Goal: Obtain resource: Obtain resource

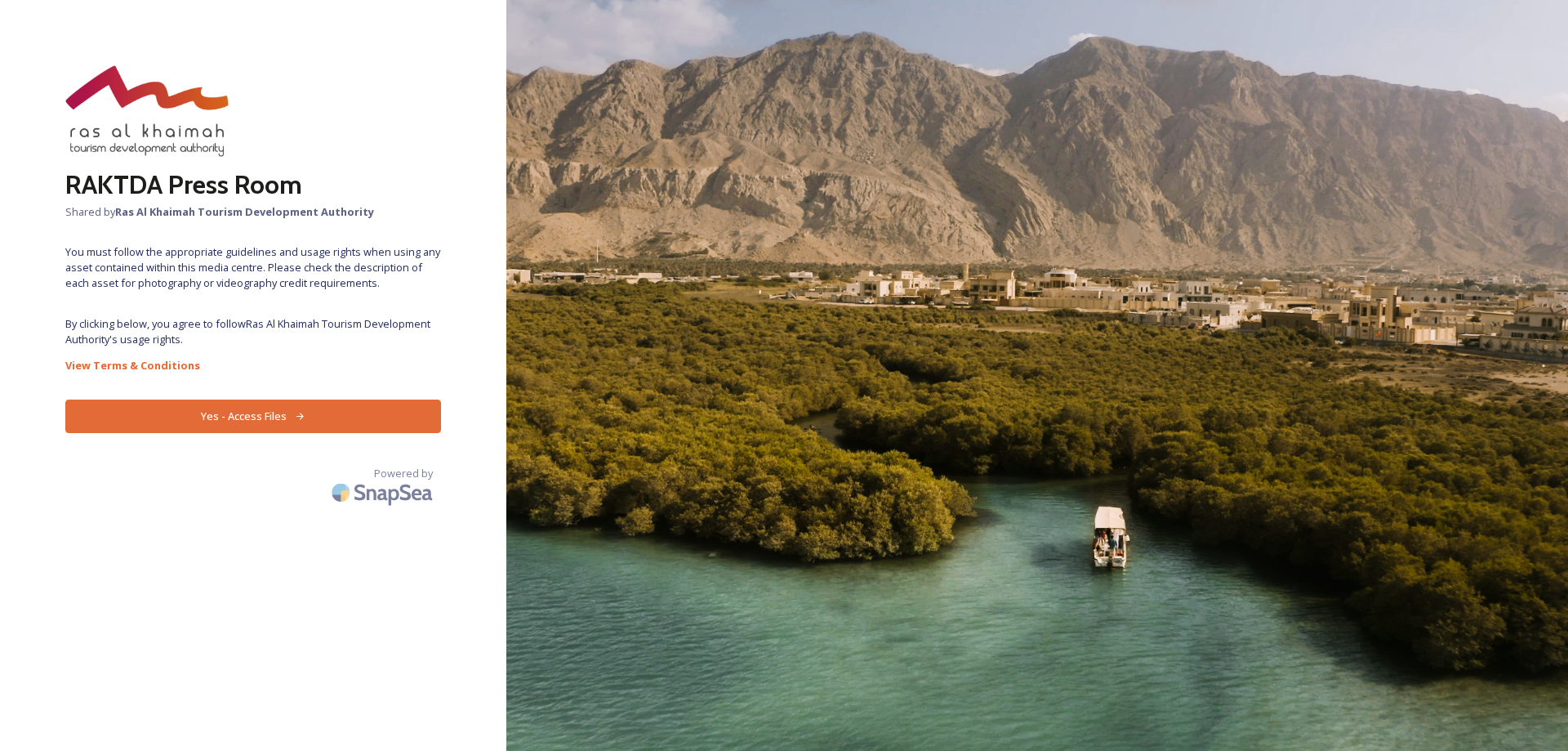
click at [265, 417] on button "Yes - Access Files" at bounding box center [253, 416] width 375 height 34
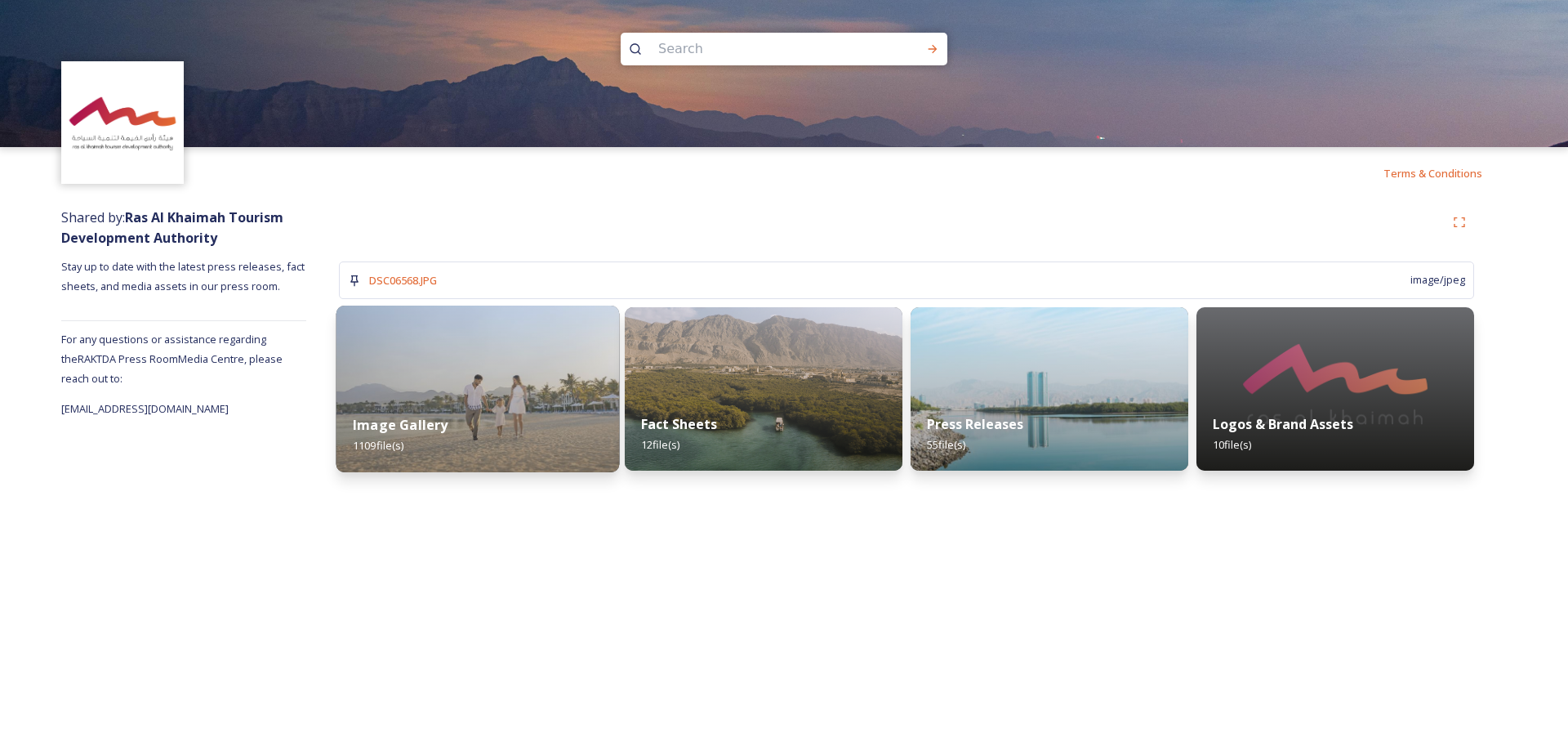
click at [500, 416] on div "Image Gallery 1109 file(s)" at bounding box center [478, 434] width 283 height 74
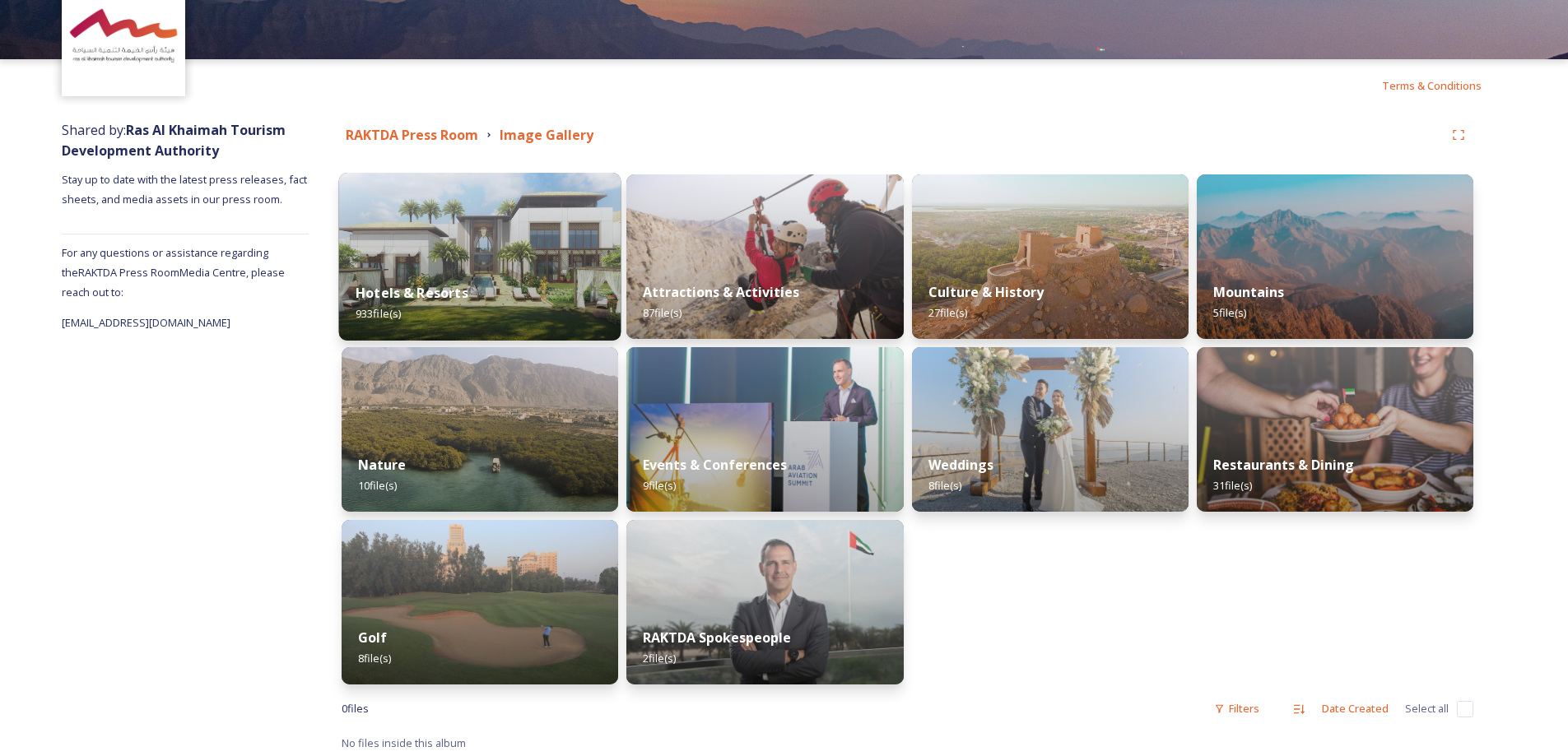
scroll to position [94, 0]
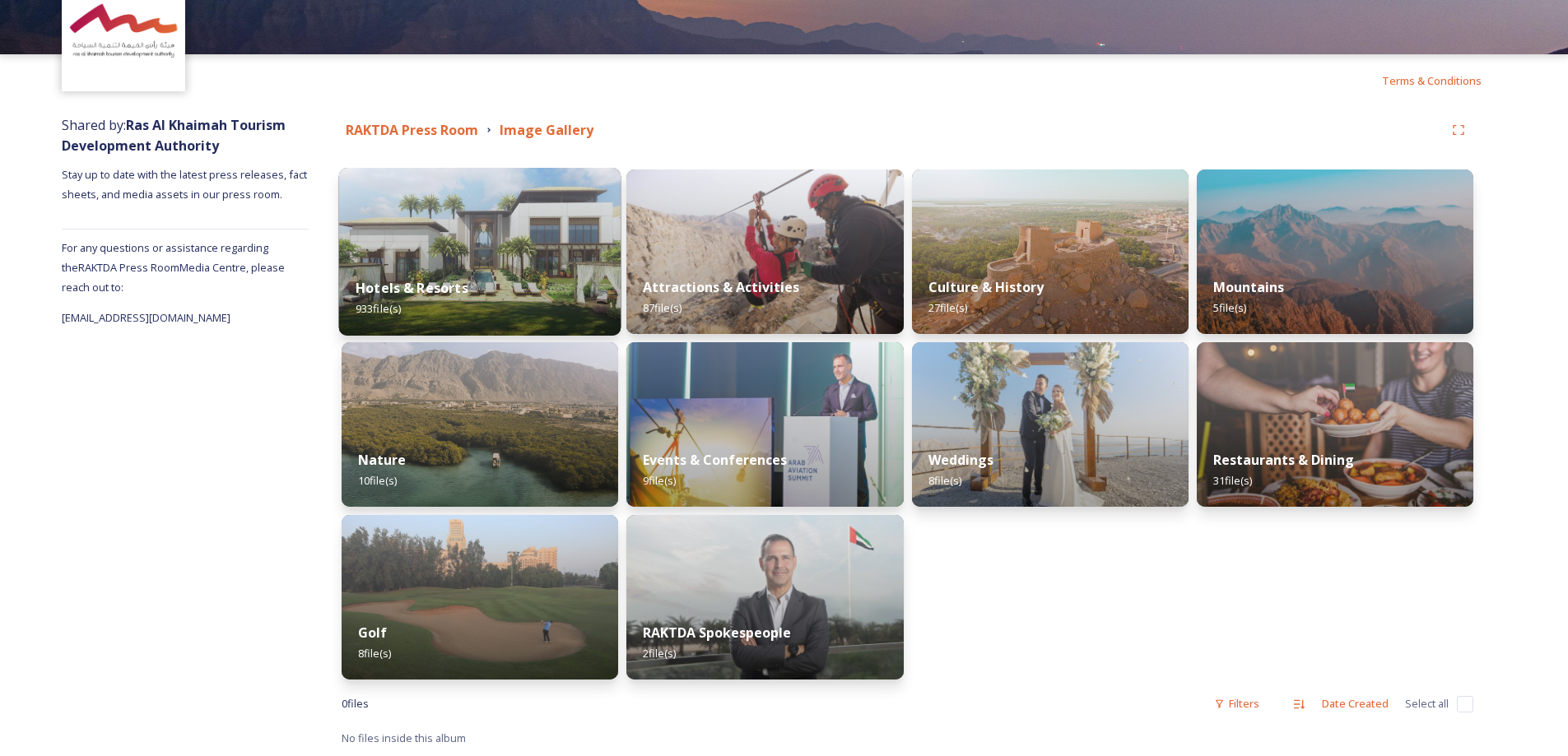
click at [494, 426] on img at bounding box center [479, 425] width 276 height 165
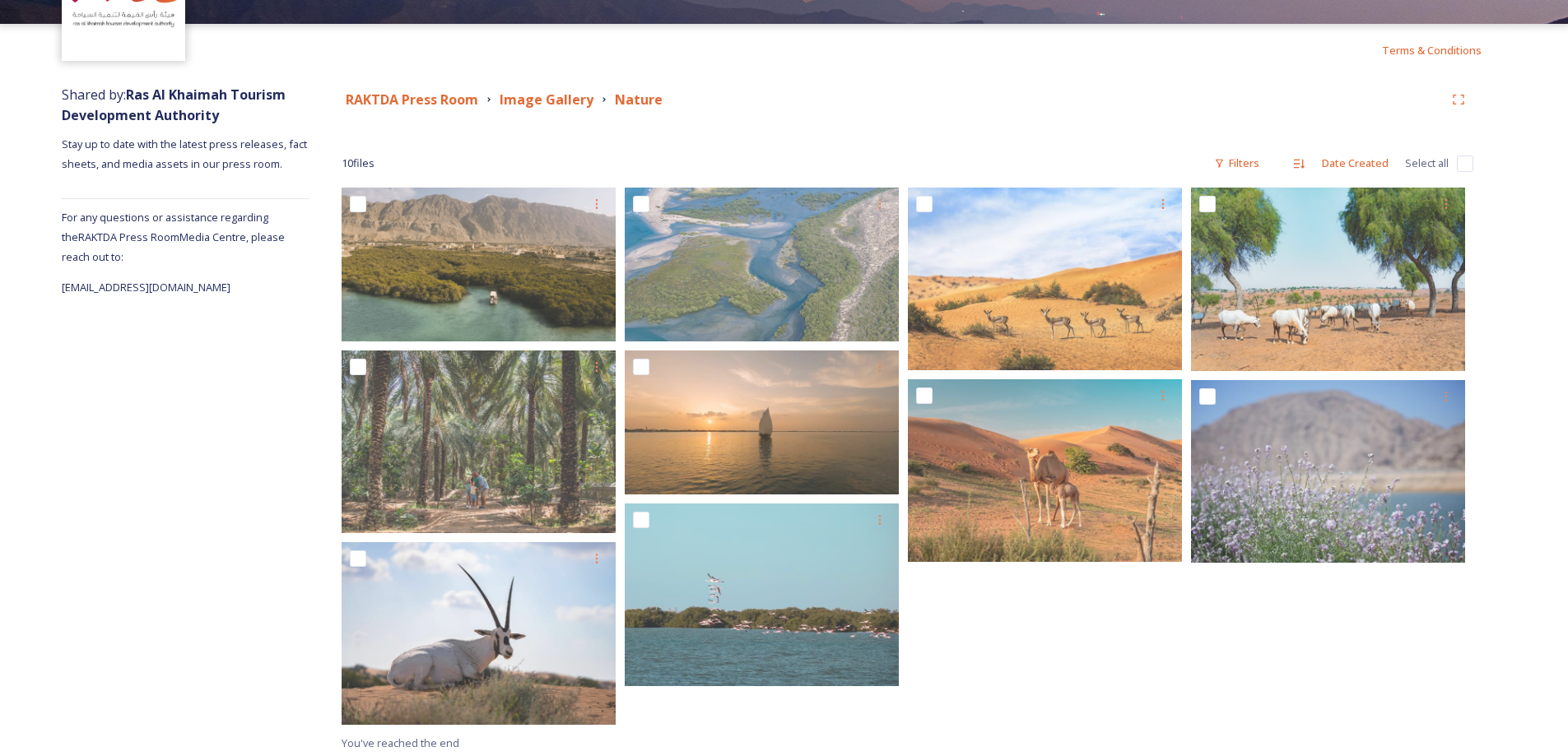
scroll to position [129, 0]
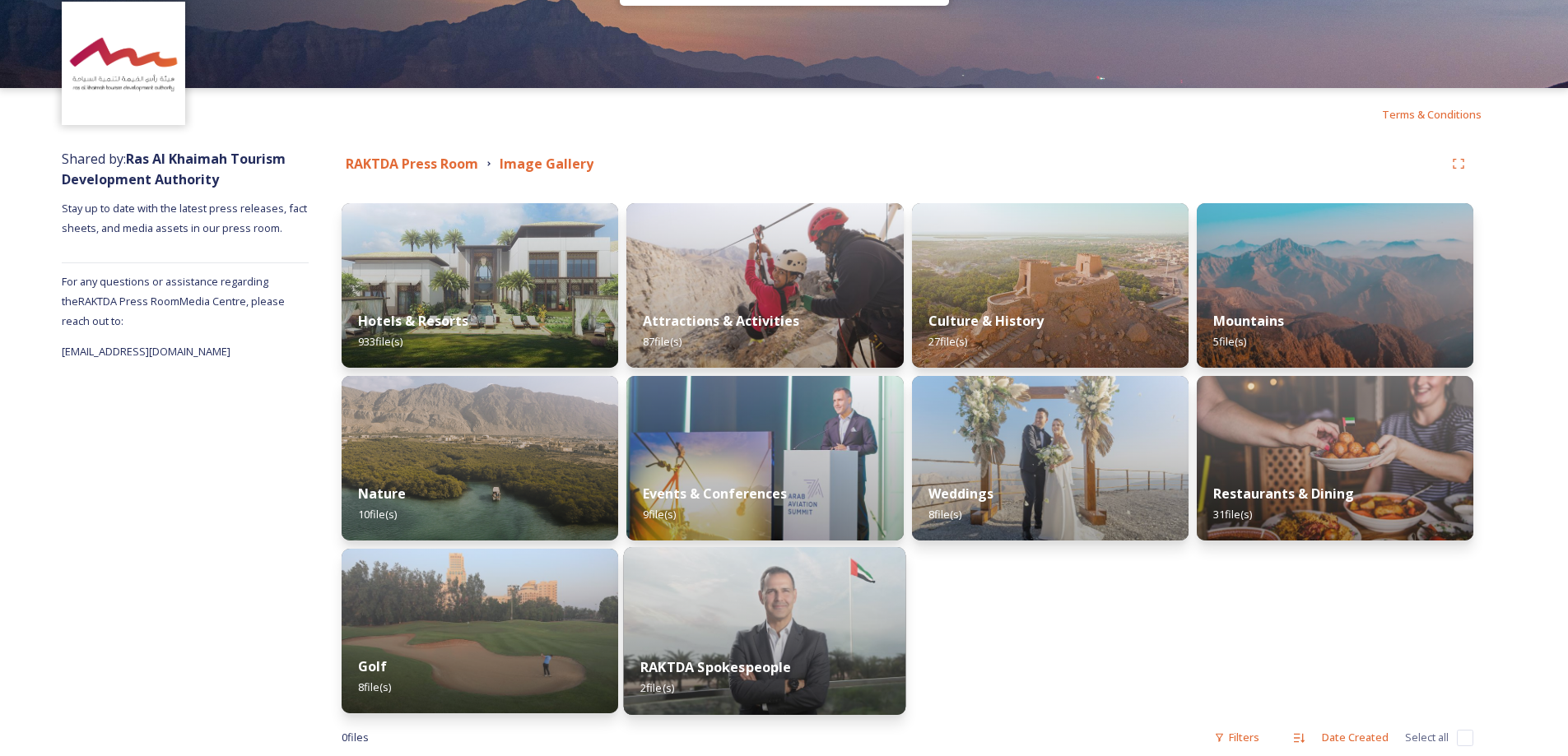
scroll to position [82, 0]
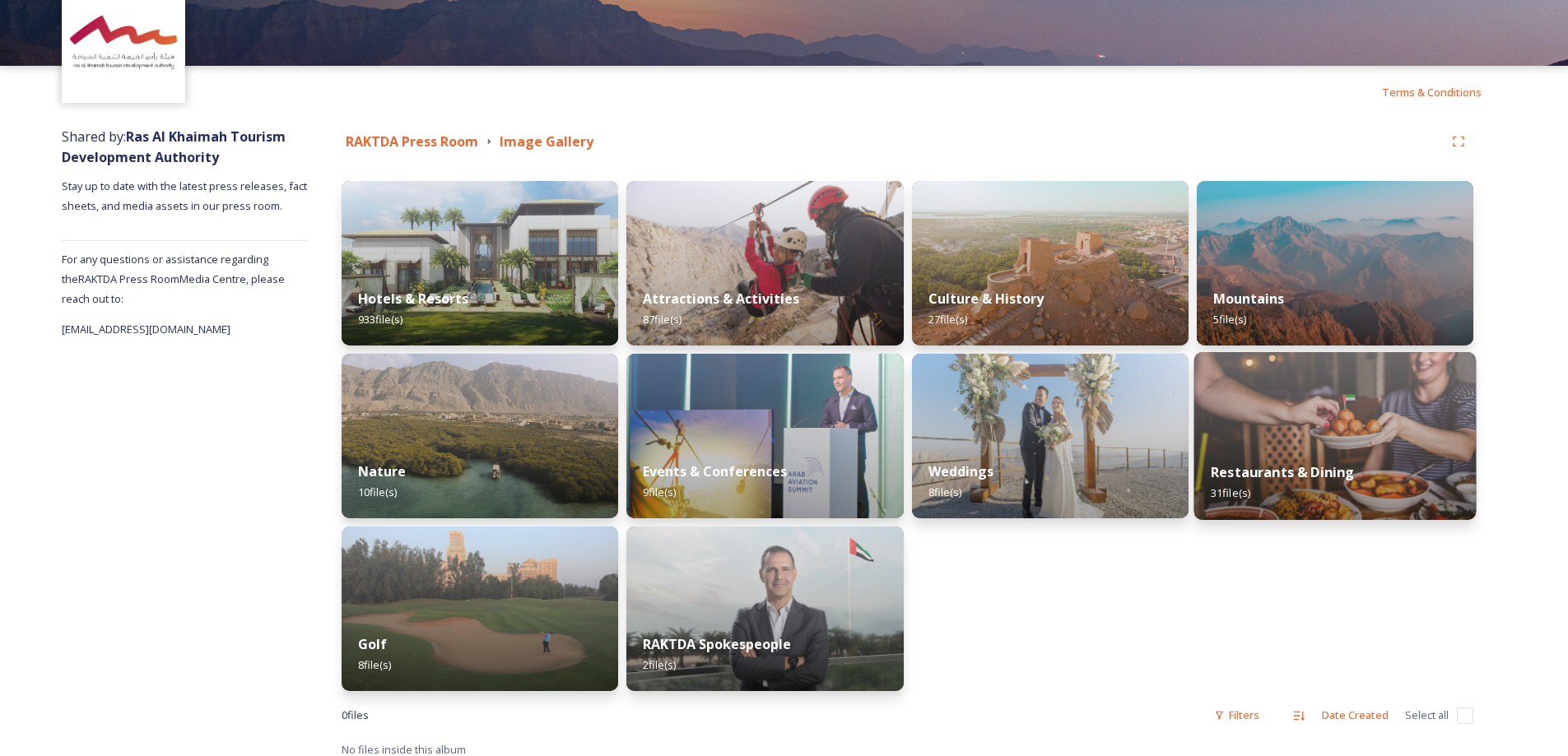
click at [1351, 432] on img at bounding box center [1334, 435] width 282 height 168
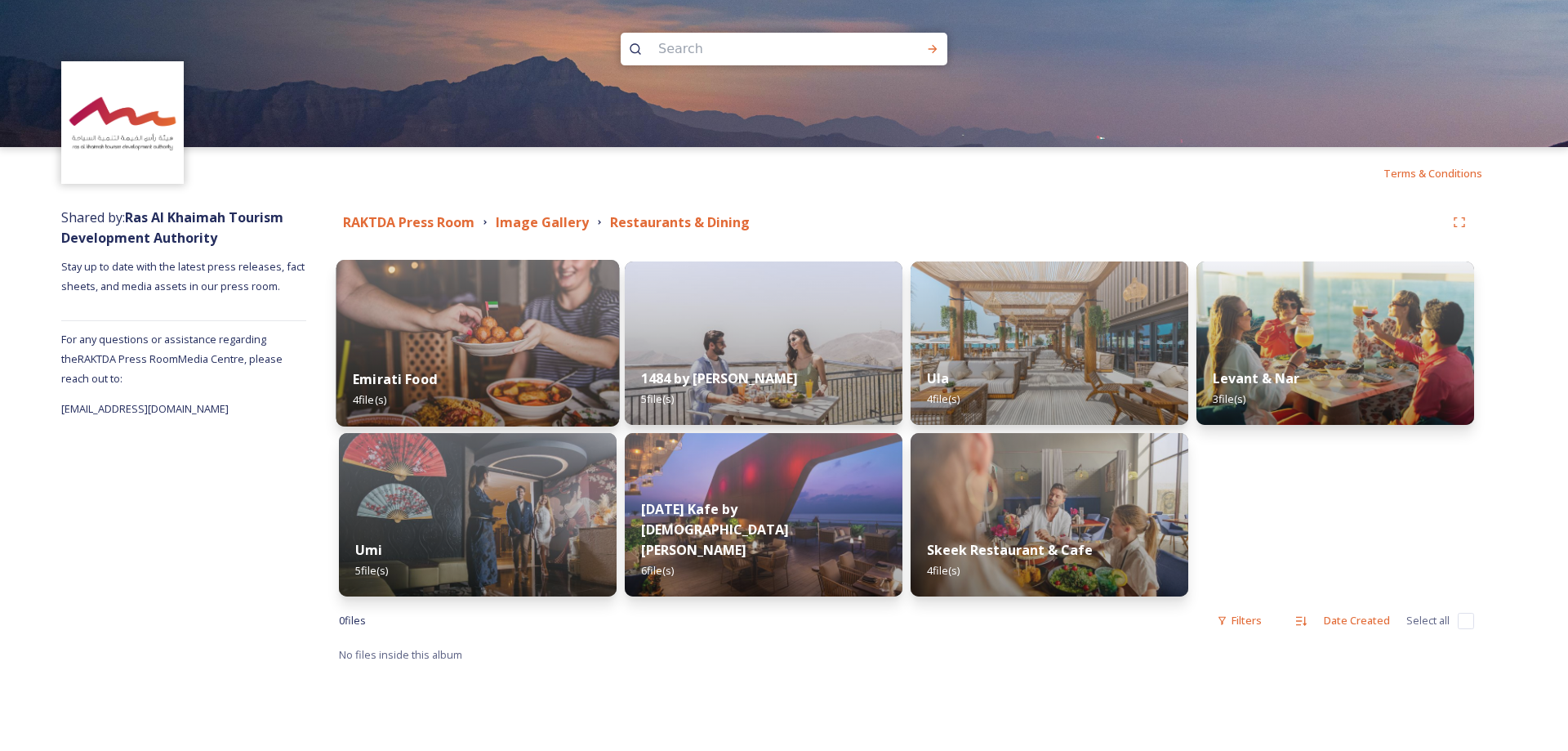
click at [502, 342] on img at bounding box center [478, 343] width 283 height 167
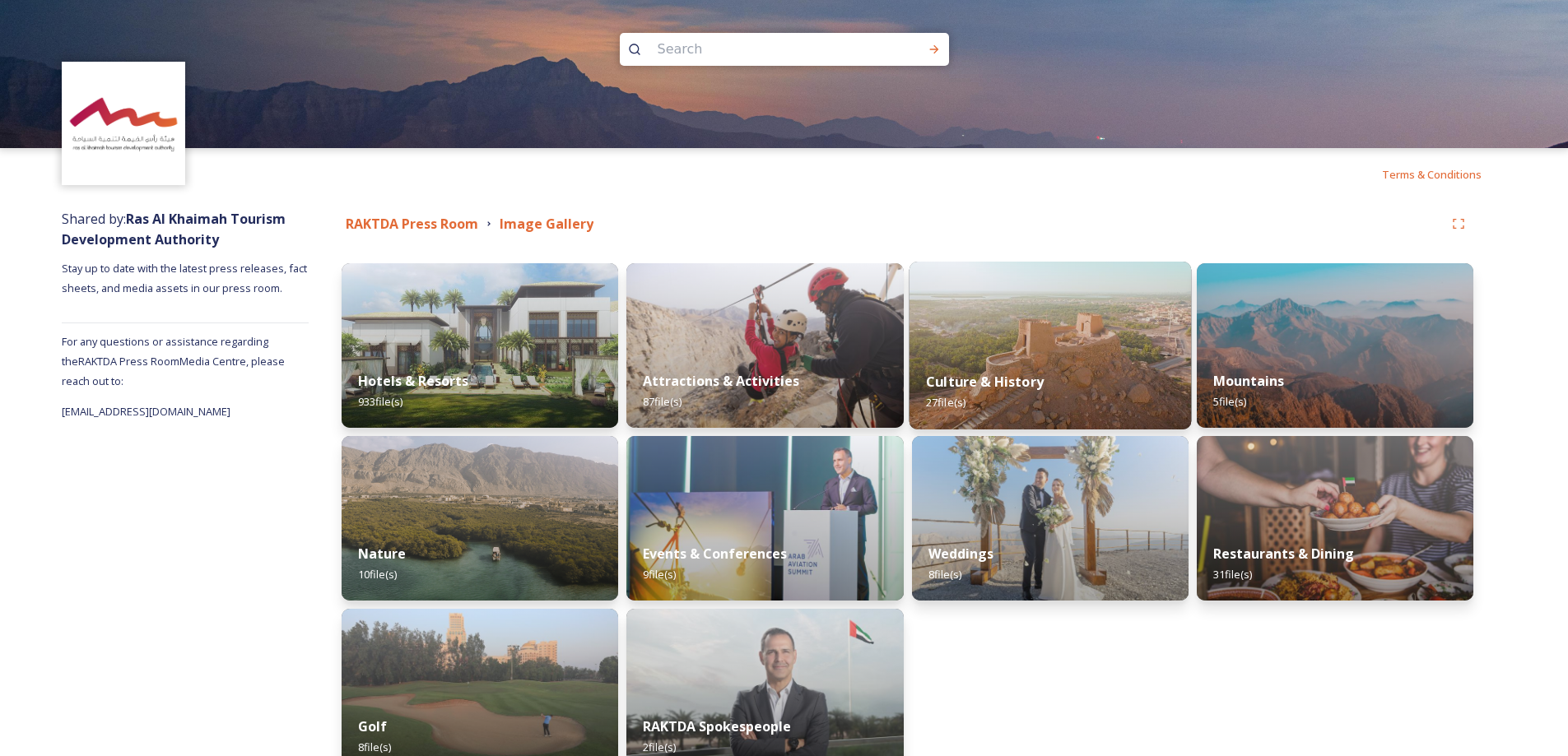
click at [1074, 357] on div "Culture & History 27 file(s)" at bounding box center [1049, 392] width 282 height 75
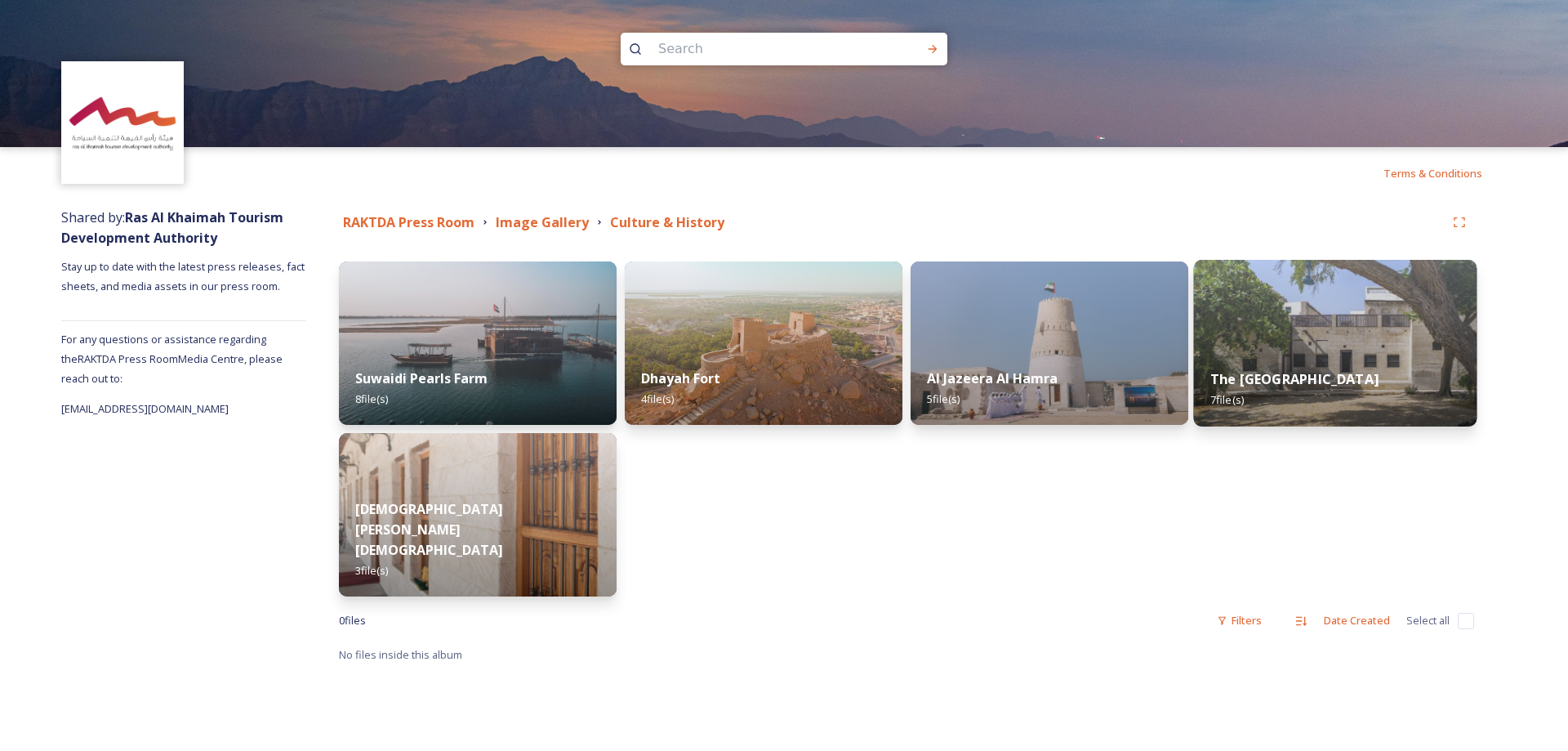
click at [1283, 352] on div "The [GEOGRAPHIC_DATA] 7 file(s)" at bounding box center [1336, 389] width 283 height 74
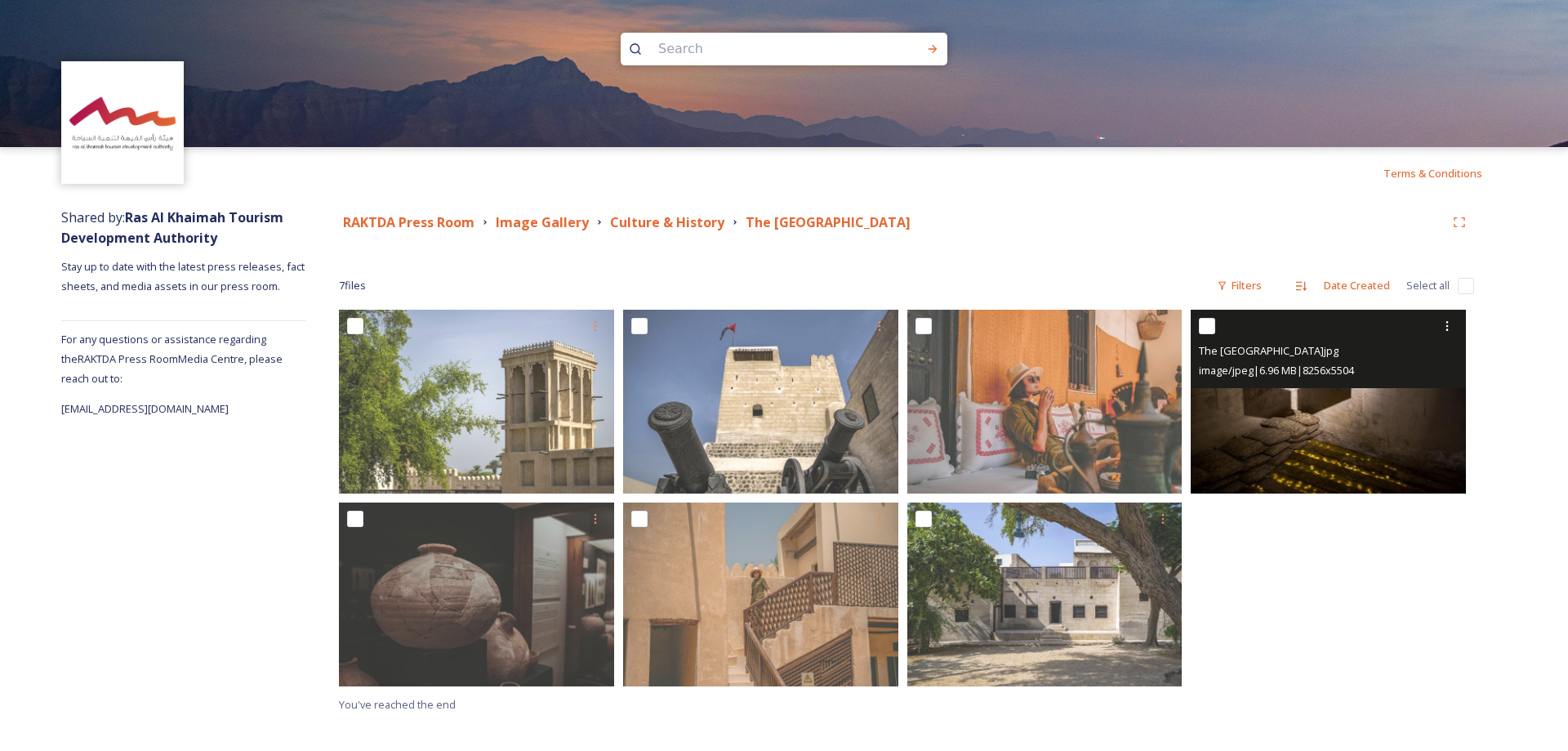
click at [1317, 424] on img at bounding box center [1328, 401] width 275 height 184
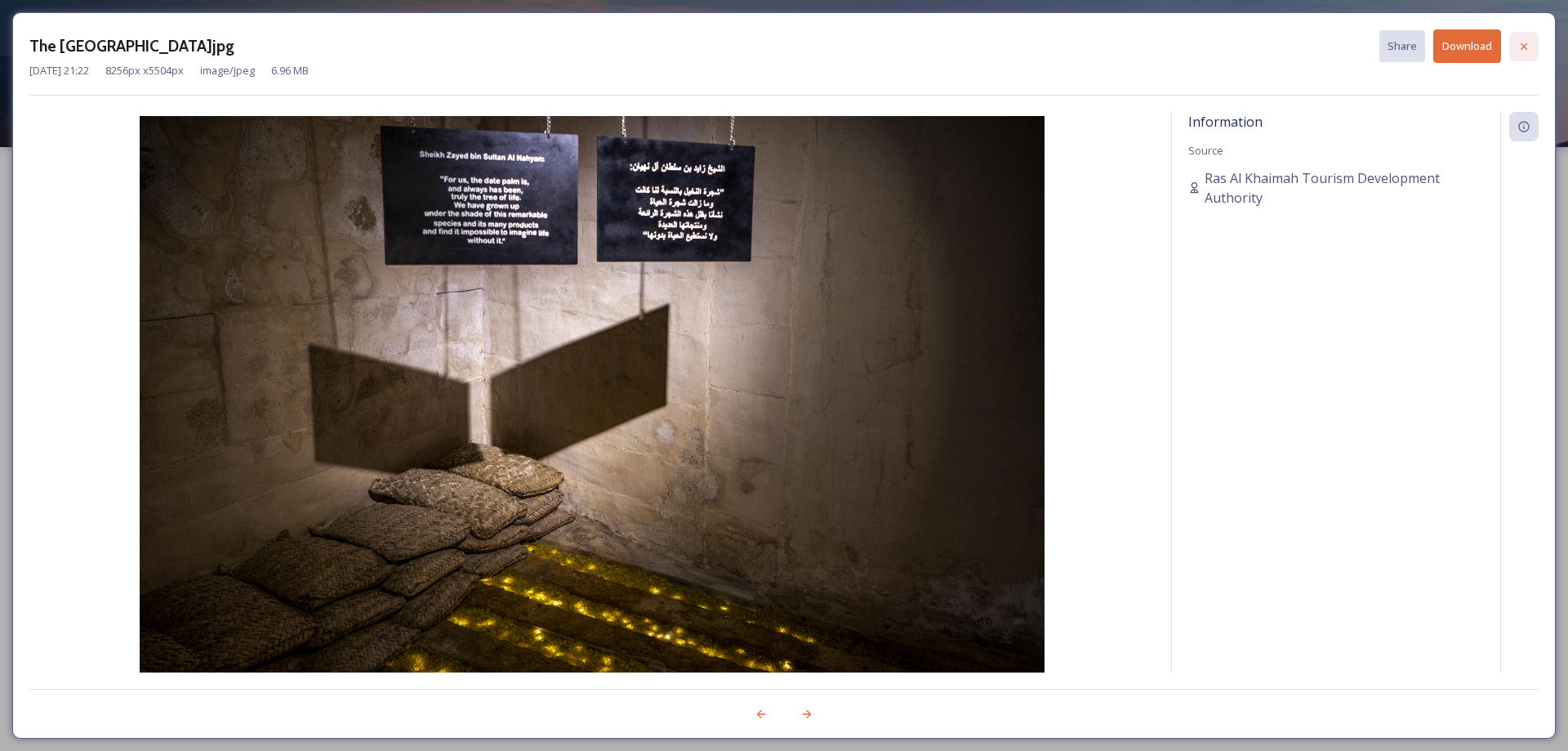
click at [1525, 47] on icon at bounding box center [1525, 47] width 13 height 13
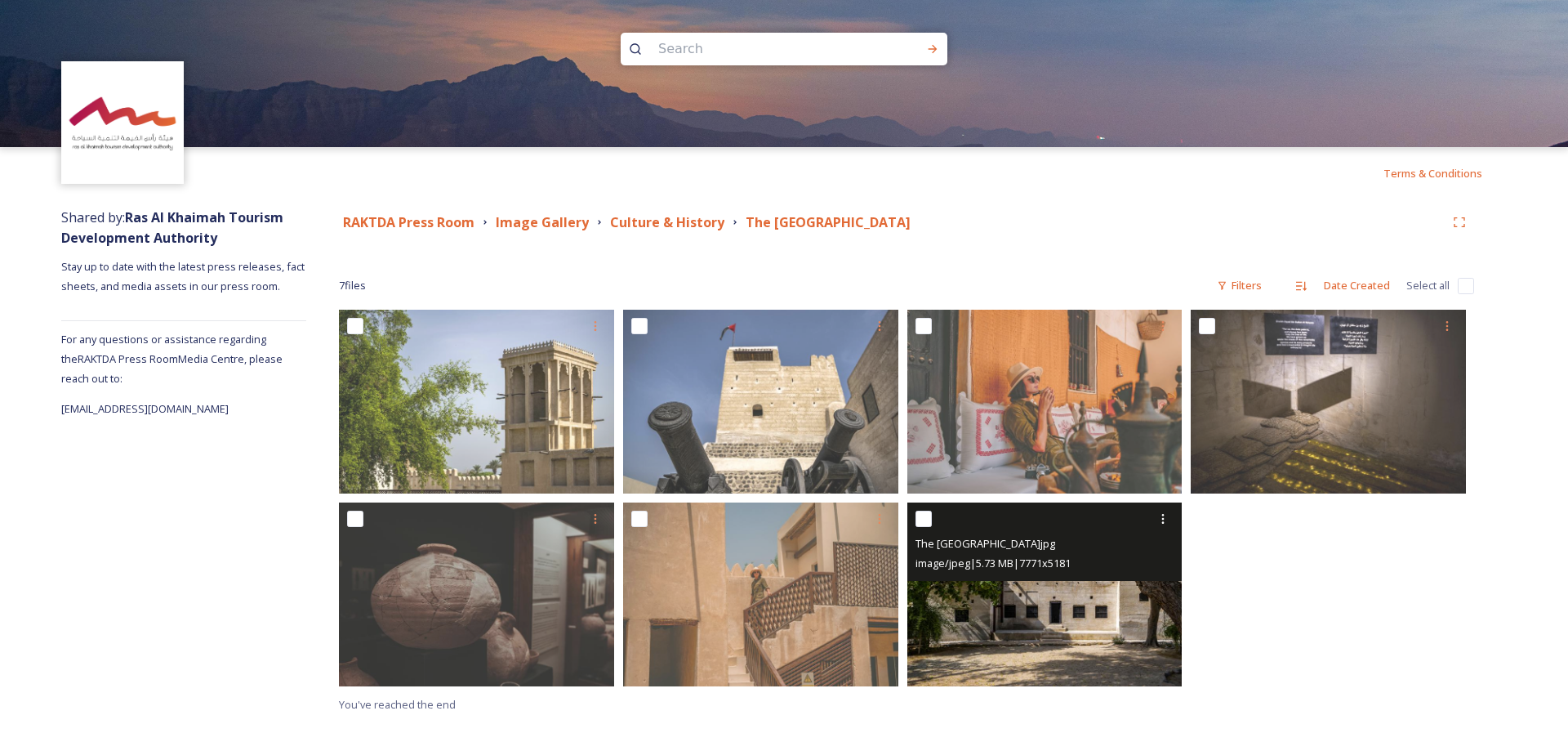
click at [1075, 627] on img at bounding box center [1045, 594] width 275 height 184
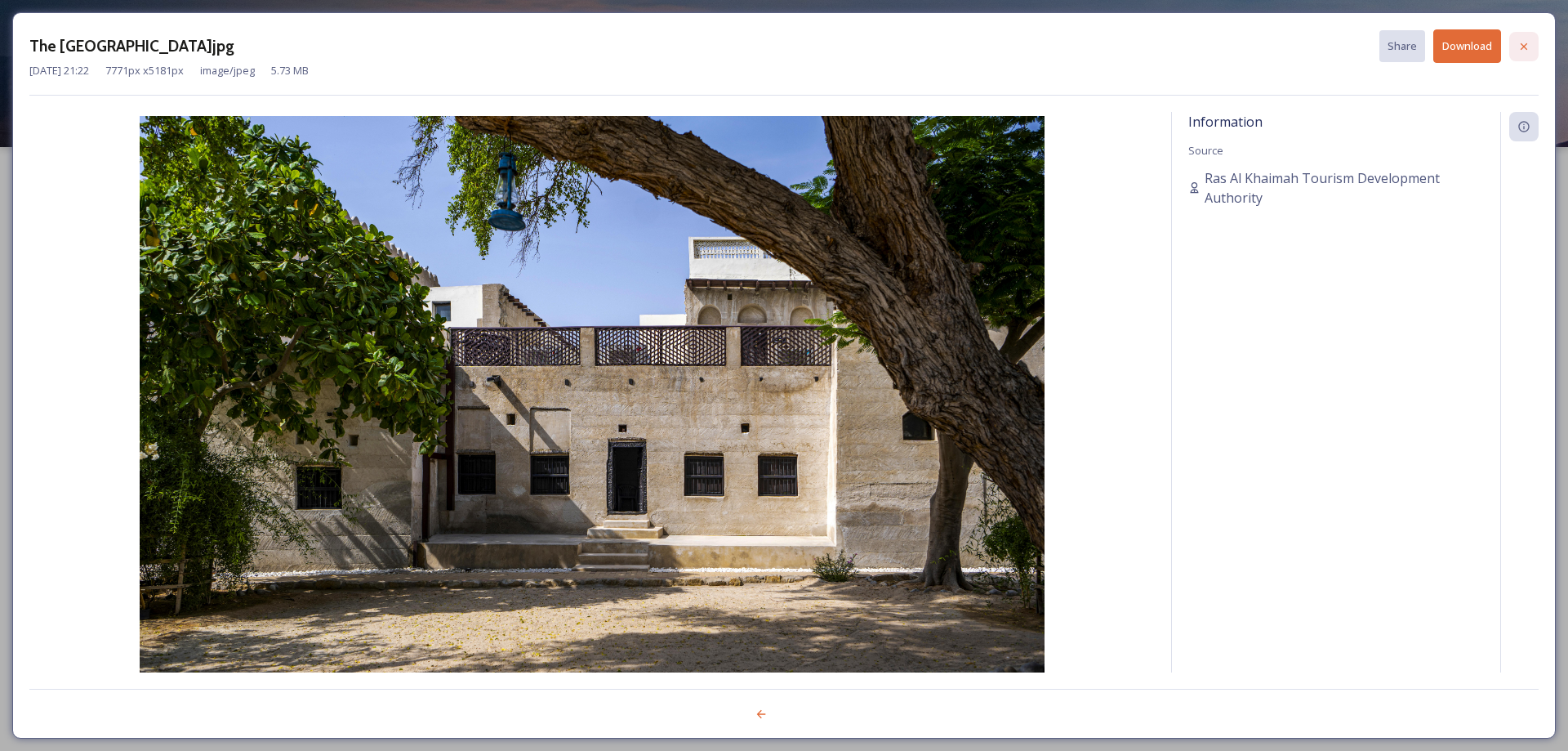
click at [1525, 48] on icon at bounding box center [1525, 47] width 13 height 13
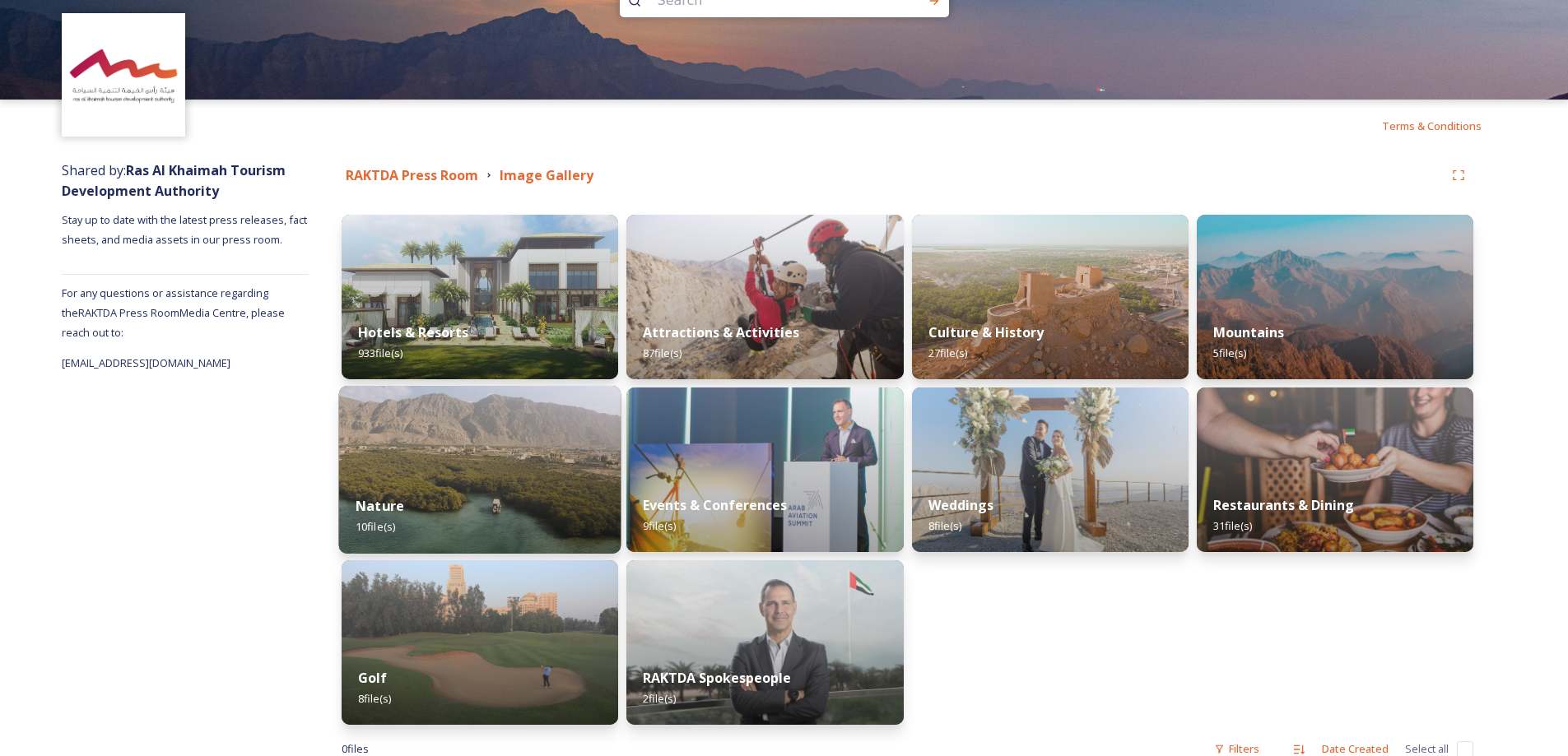
scroll to position [94, 0]
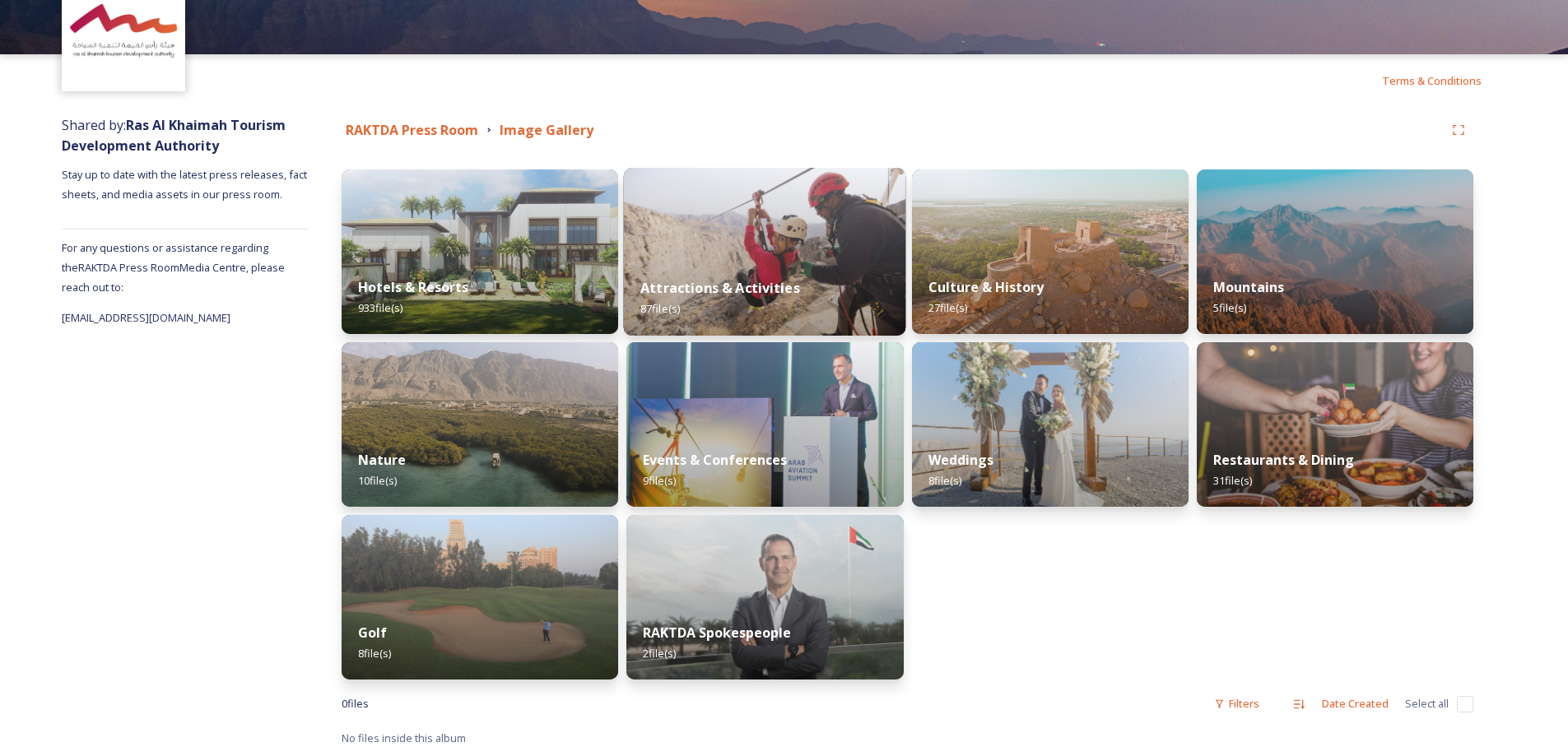
click at [734, 248] on img at bounding box center [764, 251] width 282 height 168
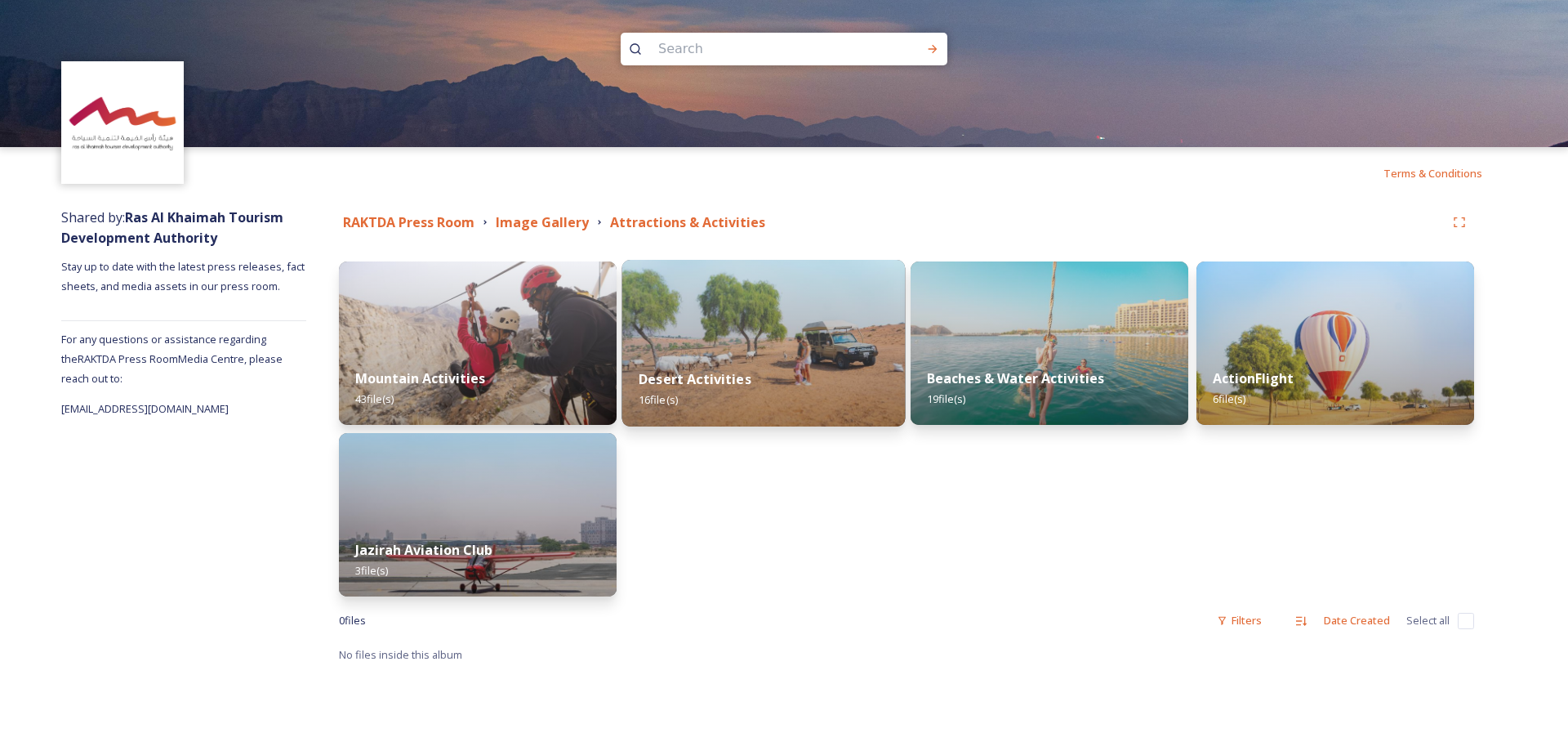
click at [747, 349] on img at bounding box center [764, 343] width 283 height 167
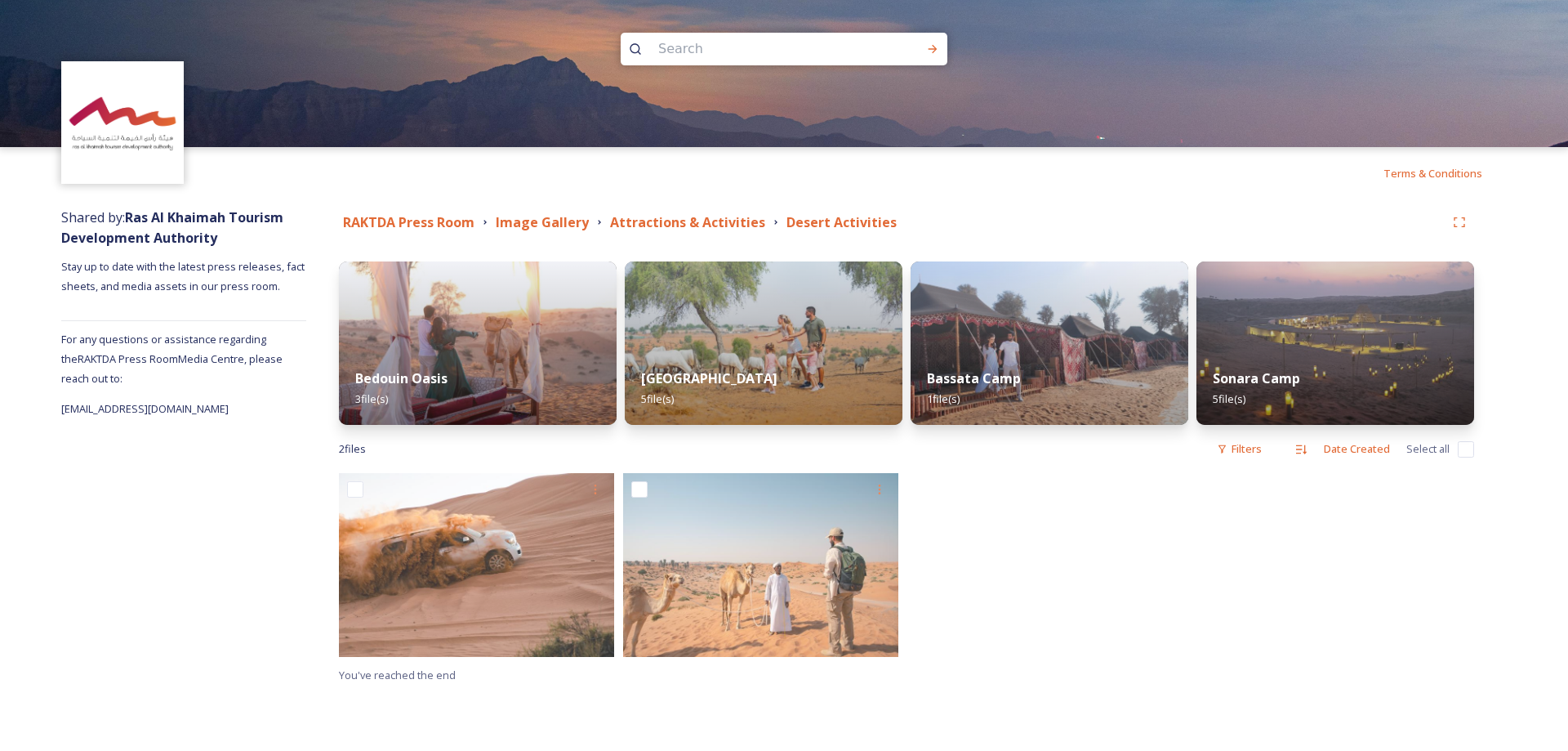
click at [747, 349] on img at bounding box center [763, 344] width 278 height 164
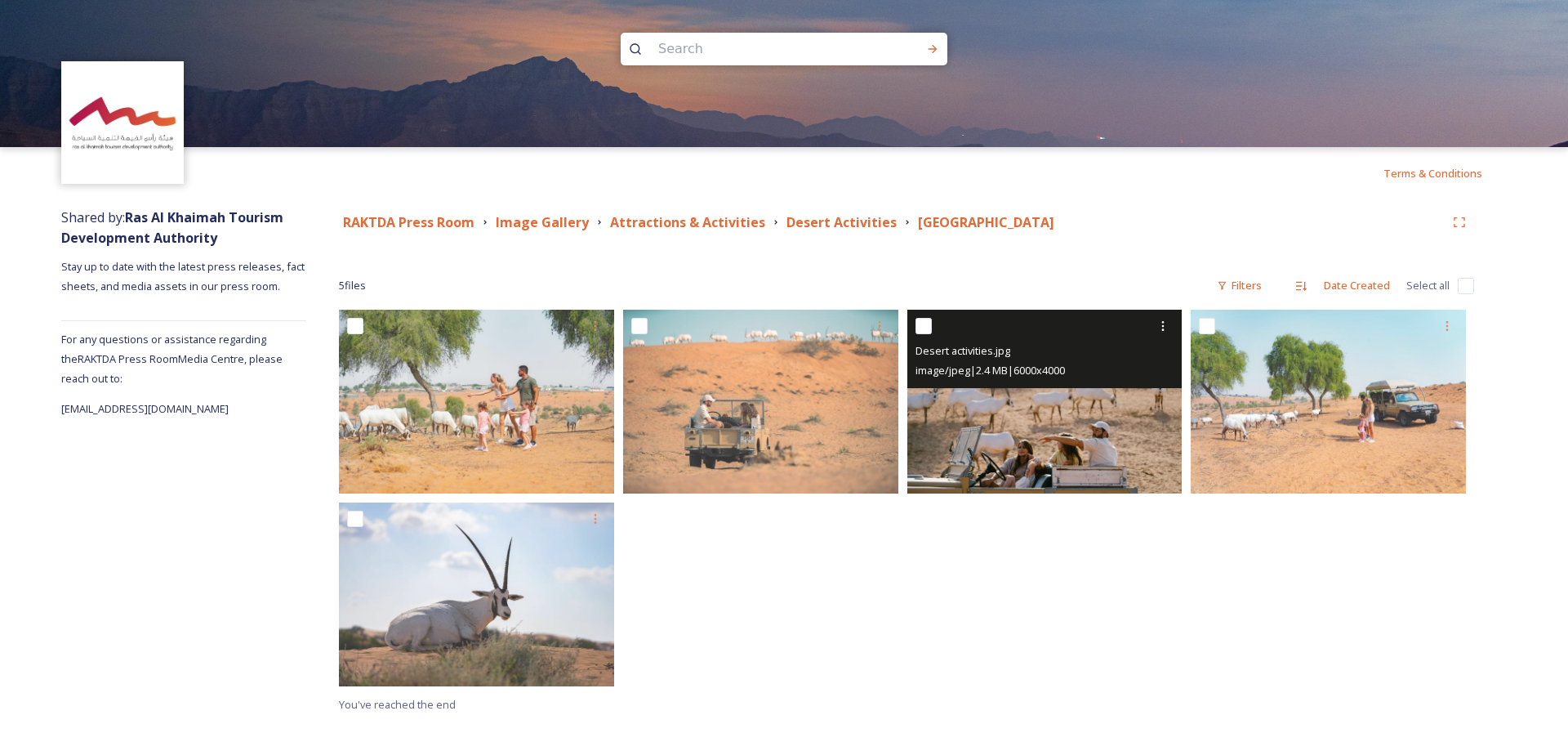
click at [1005, 424] on img at bounding box center [1045, 401] width 275 height 184
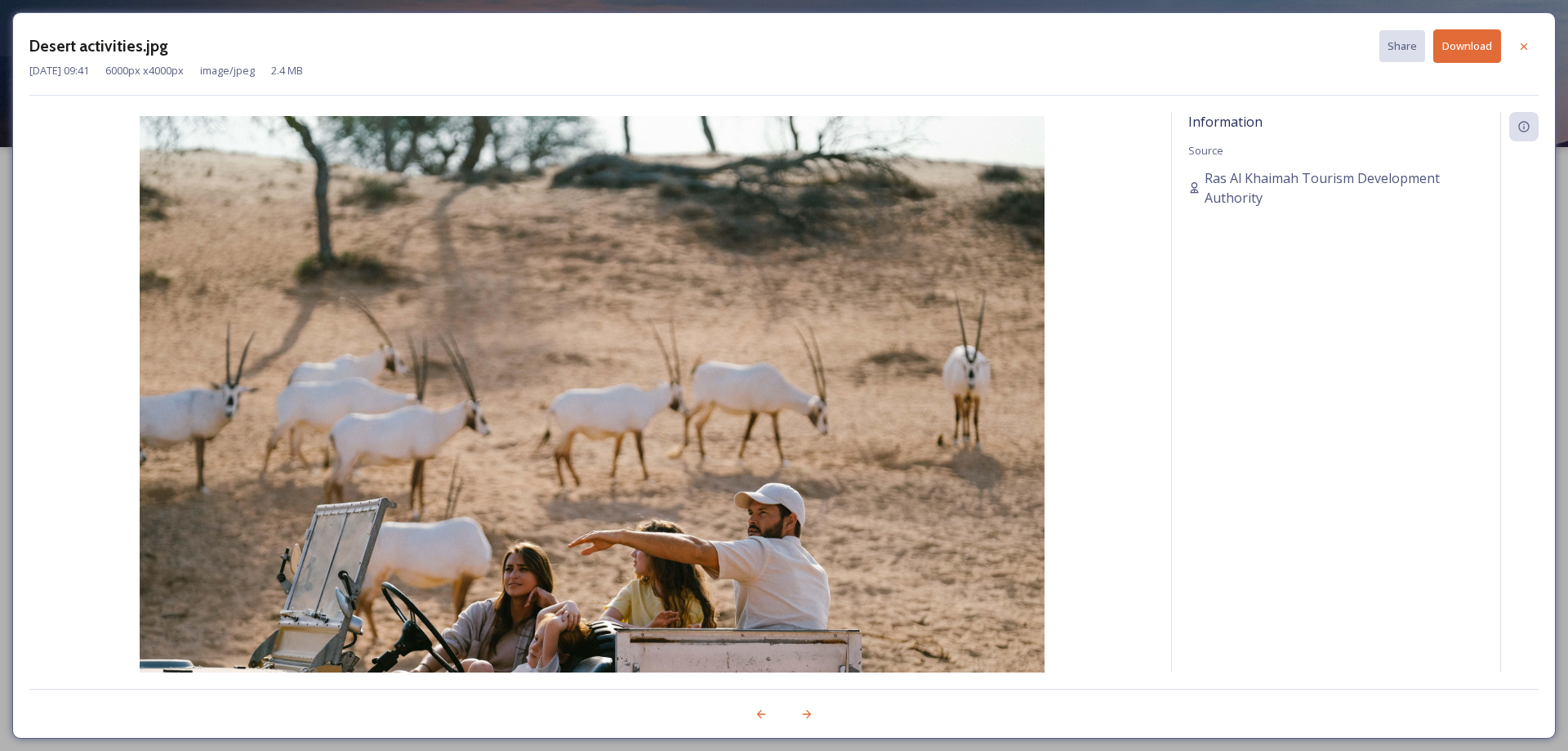
click at [1531, 43] on div at bounding box center [1524, 46] width 30 height 30
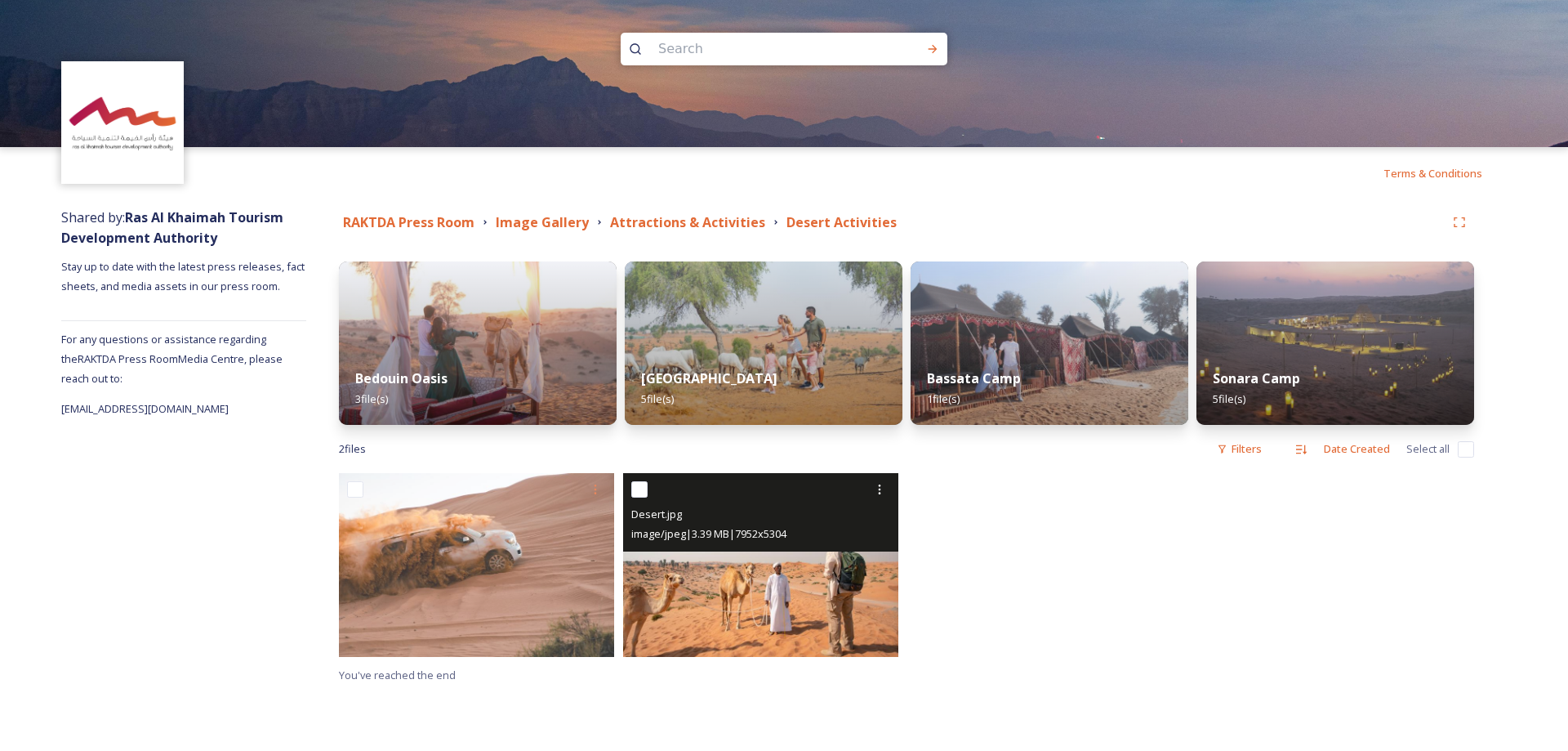
click at [723, 599] on img at bounding box center [761, 564] width 275 height 184
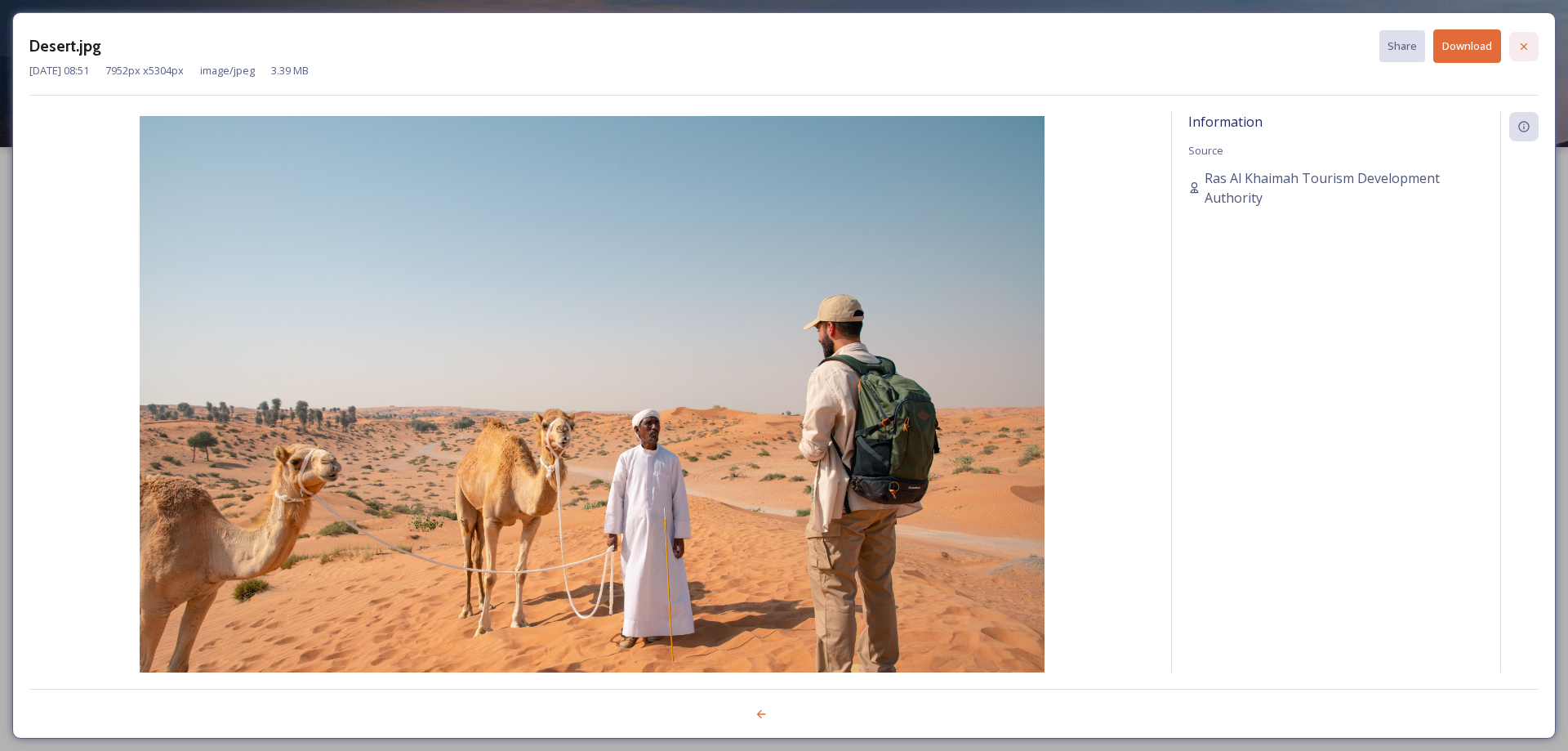
click at [1525, 47] on icon at bounding box center [1524, 45] width 7 height 7
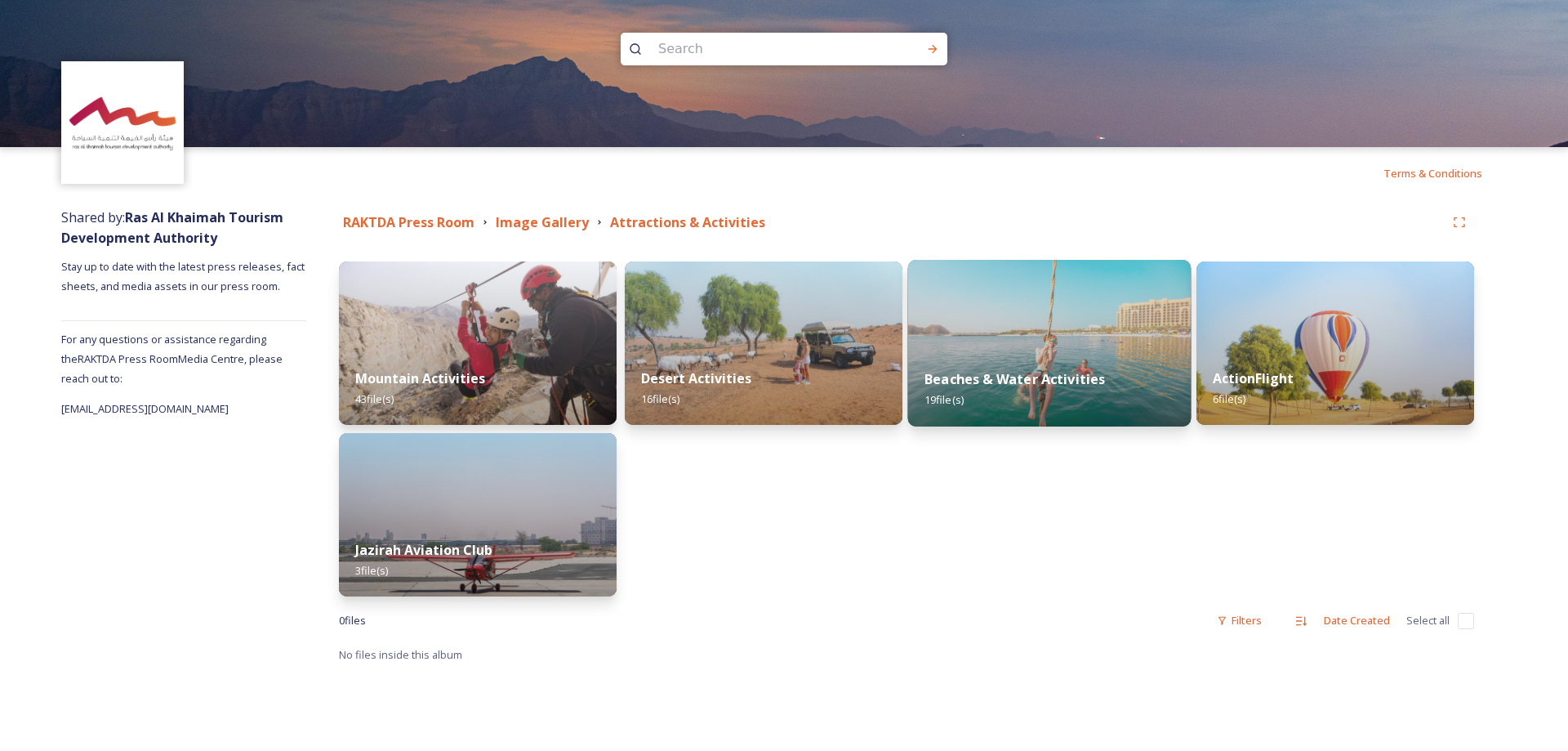
click at [1022, 333] on img at bounding box center [1050, 343] width 283 height 167
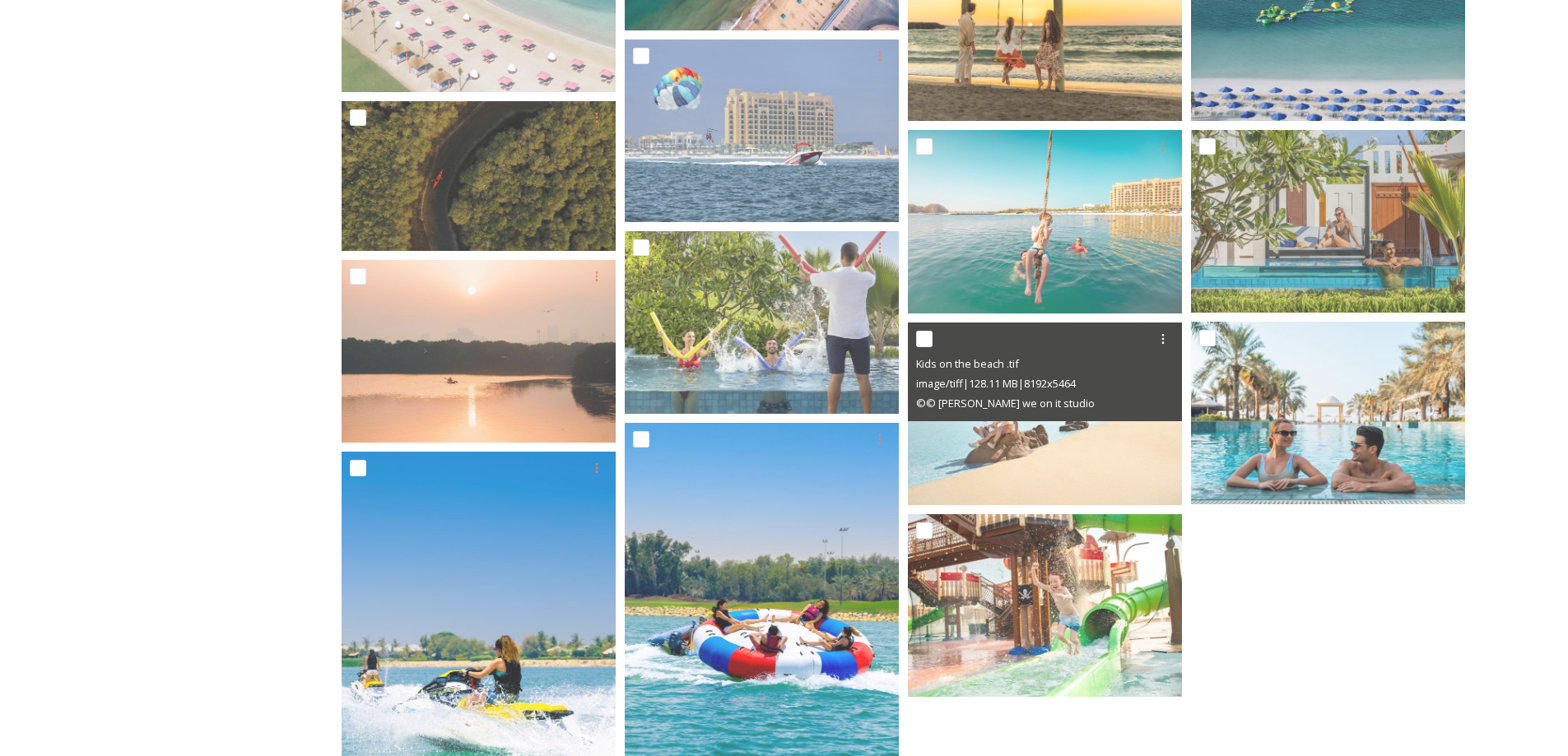
scroll to position [460, 0]
